Goal: Task Accomplishment & Management: Use online tool/utility

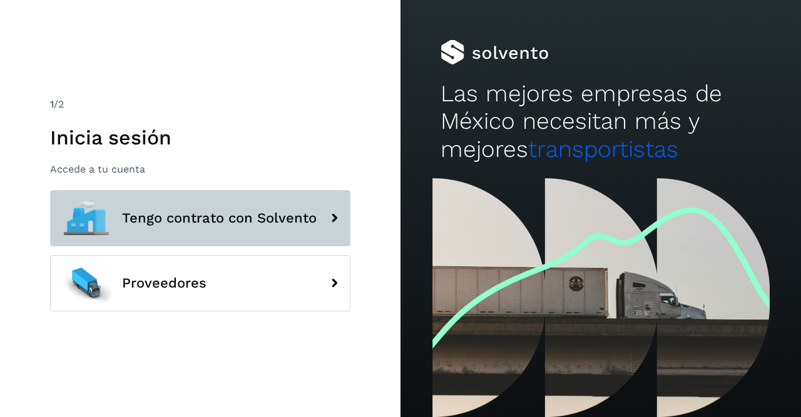
click at [292, 212] on span "Tengo contrato con Solvento" at bounding box center [219, 218] width 195 height 15
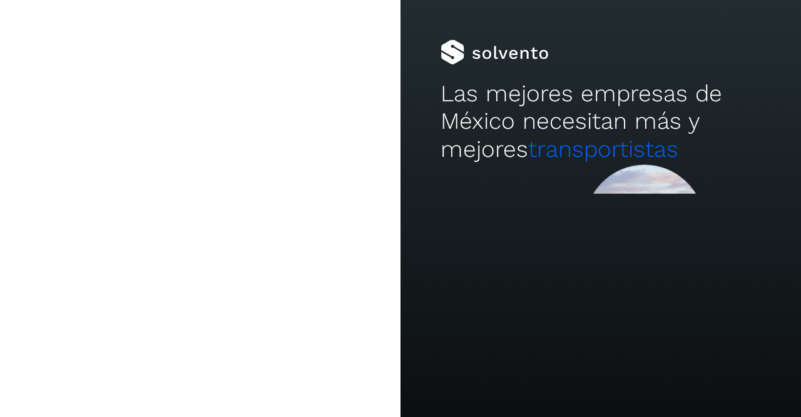
type input "**********"
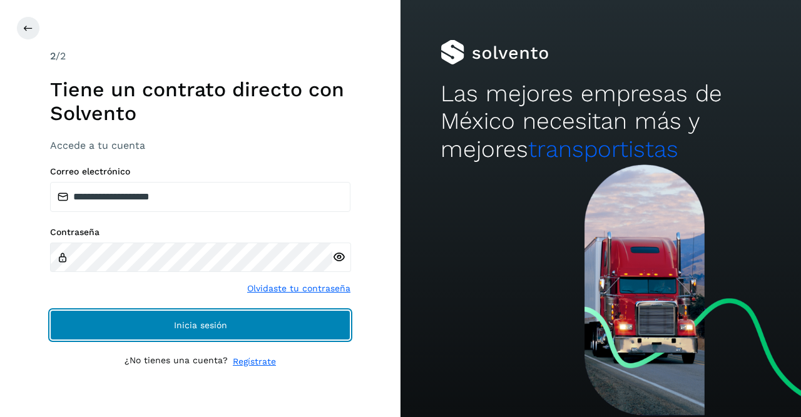
click at [217, 321] on span "Inicia sesión" at bounding box center [200, 325] width 53 height 9
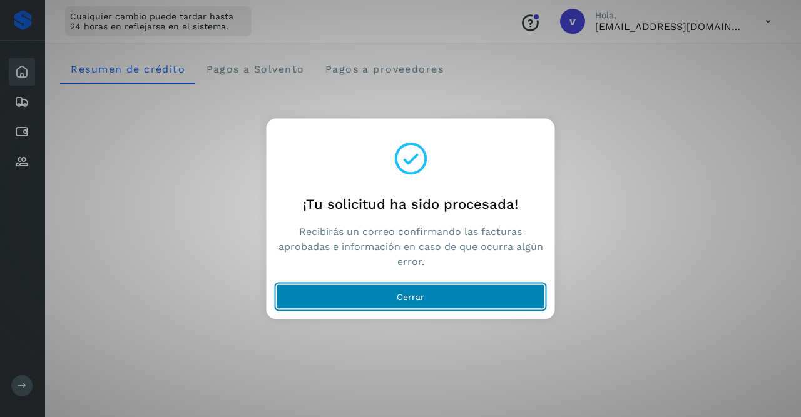
click at [382, 303] on button "Cerrar" at bounding box center [411, 296] width 268 height 25
